Goal: Information Seeking & Learning: Learn about a topic

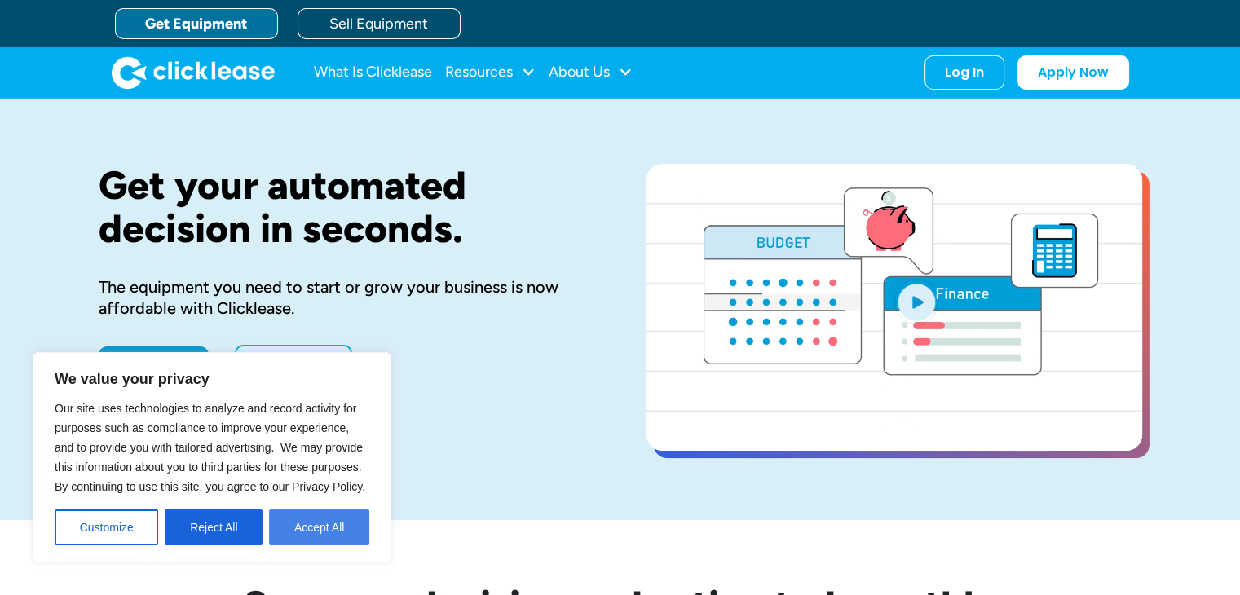
click at [316, 533] on button "Accept All" at bounding box center [319, 527] width 100 height 36
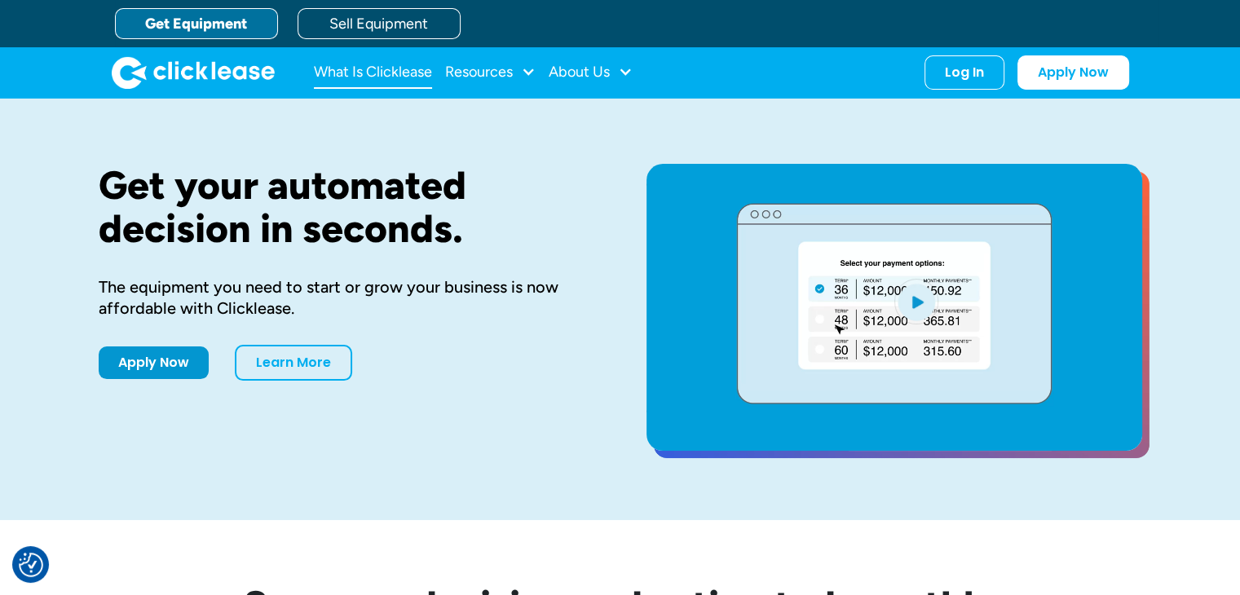
click at [421, 76] on link "What Is Clicklease" at bounding box center [373, 72] width 118 height 33
